Goal: Transaction & Acquisition: Purchase product/service

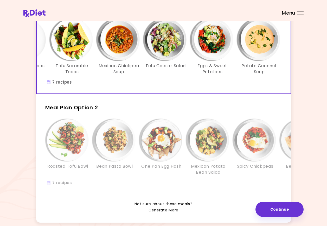
scroll to position [80, 0]
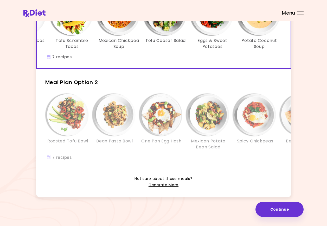
click at [146, 140] on h3 "One Pan Egg Hash" at bounding box center [161, 141] width 40 height 6
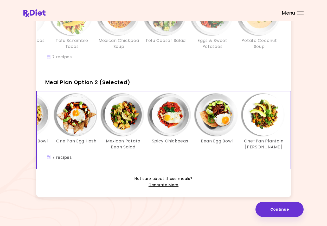
scroll to position [0, 90]
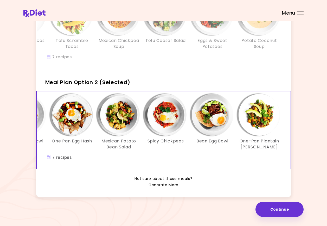
click at [168, 184] on link "Generate More" at bounding box center [164, 185] width 30 height 6
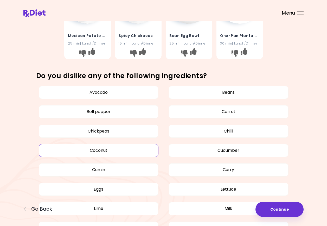
scroll to position [260, 0]
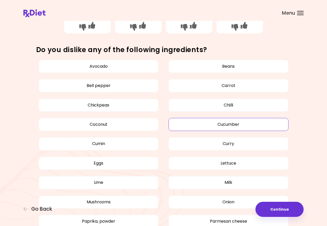
click at [254, 124] on button "Cucumber" at bounding box center [229, 124] width 120 height 13
click at [222, 143] on button "Curry" at bounding box center [229, 143] width 120 height 13
click at [96, 144] on button "Cumin" at bounding box center [99, 143] width 120 height 13
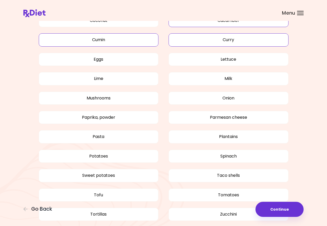
scroll to position [364, 0]
click at [219, 175] on button "Taco shells" at bounding box center [229, 175] width 120 height 13
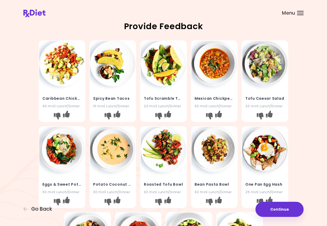
scroll to position [26, 0]
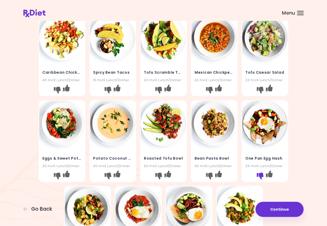
click at [261, 175] on icon "I don't like this recipe" at bounding box center [260, 175] width 7 height 7
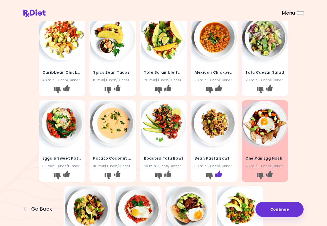
click at [218, 173] on icon "I like this recipe" at bounding box center [218, 173] width 7 height 7
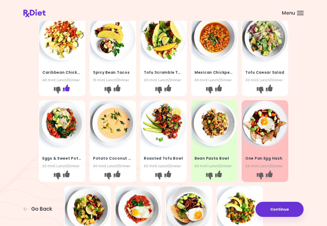
click at [65, 88] on icon "I like this recipe" at bounding box center [66, 88] width 7 height 7
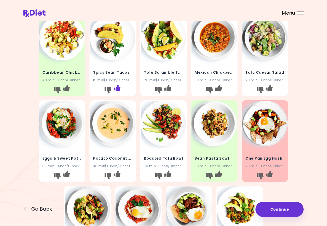
click at [117, 86] on icon "I like this recipe" at bounding box center [117, 88] width 7 height 7
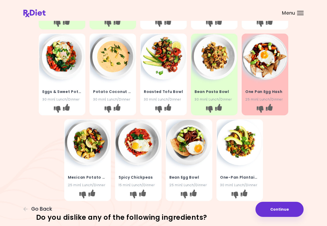
scroll to position [104, 0]
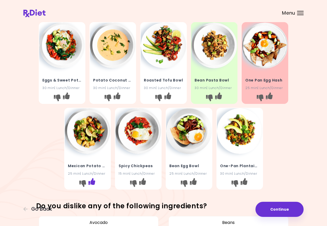
click at [92, 181] on icon "I like this recipe" at bounding box center [91, 181] width 7 height 7
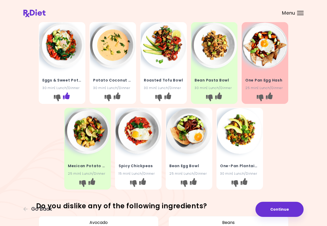
click at [65, 97] on icon "I like this recipe" at bounding box center [66, 95] width 7 height 7
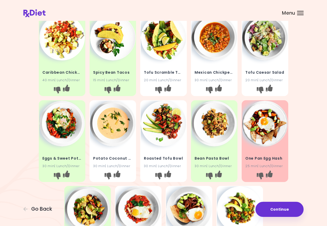
scroll to position [0, 0]
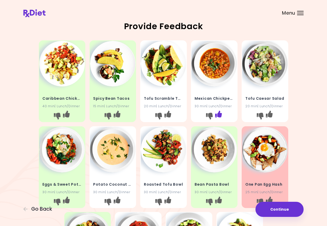
click at [219, 113] on icon "I like this recipe" at bounding box center [218, 114] width 7 height 7
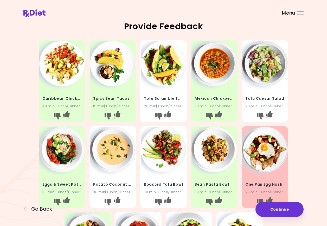
click at [161, 63] on img at bounding box center [164, 64] width 46 height 46
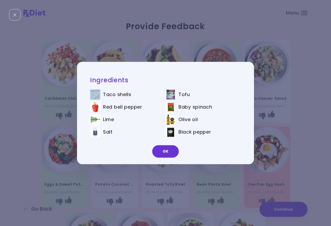
click at [161, 63] on div "Ingredients Taco shells Tofu Red bell pepper Baby spinach Lime Olive oil Salt B…" at bounding box center [165, 113] width 177 height 102
click at [168, 150] on button "OK" at bounding box center [165, 151] width 27 height 12
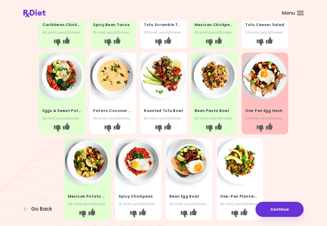
scroll to position [78, 0]
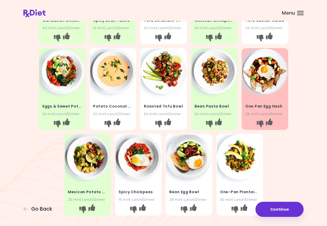
click at [164, 86] on img at bounding box center [164, 72] width 46 height 46
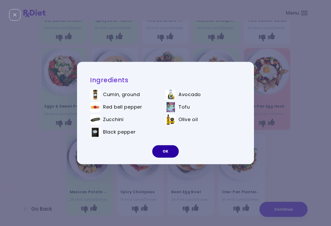
click at [162, 149] on button "OK" at bounding box center [165, 151] width 27 height 12
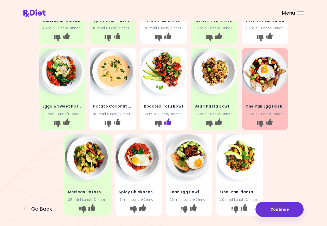
click at [167, 120] on icon "I like this recipe" at bounding box center [167, 121] width 7 height 7
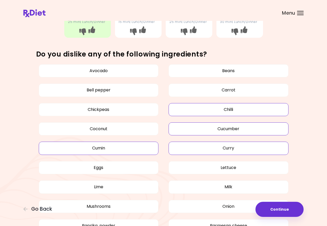
scroll to position [260, 0]
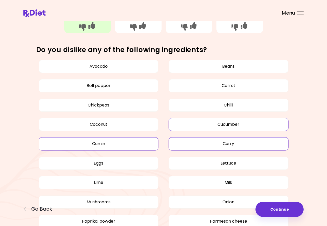
click at [115, 142] on button "Cumin" at bounding box center [99, 143] width 120 height 13
click at [231, 145] on button "Curry" at bounding box center [229, 143] width 120 height 13
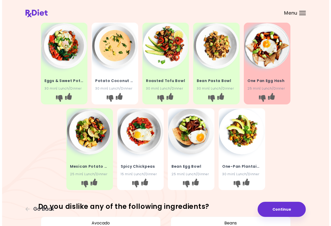
scroll to position [104, 0]
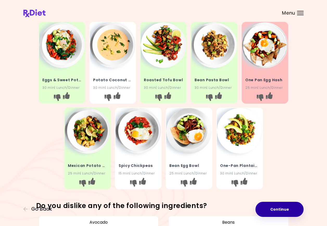
click at [277, 205] on button "Continue" at bounding box center [280, 209] width 48 height 15
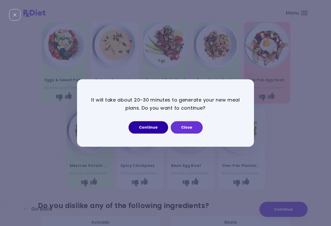
click at [152, 126] on button "Continue" at bounding box center [149, 127] width 40 height 12
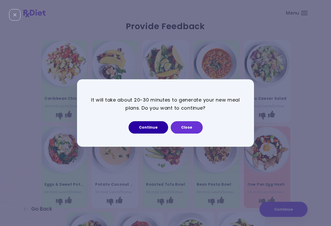
select select "*"
